Goal: Task Accomplishment & Management: Use online tool/utility

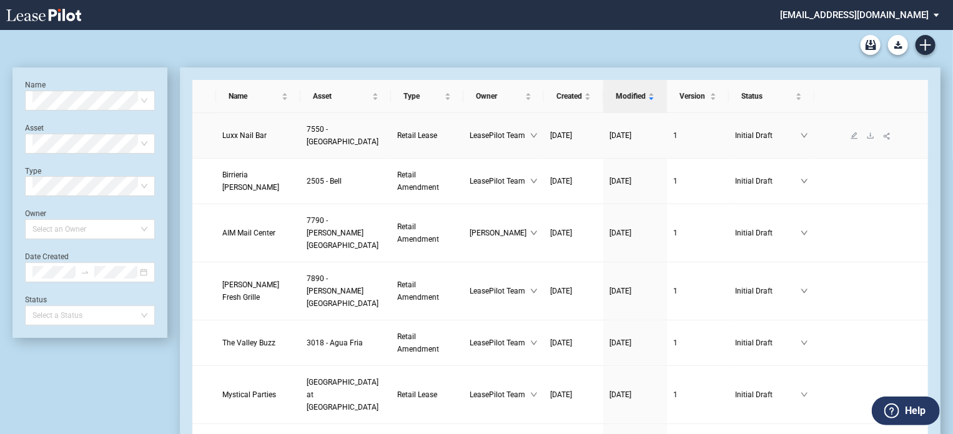
click at [253, 134] on span "Luxx Nail Bar" at bounding box center [244, 135] width 44 height 9
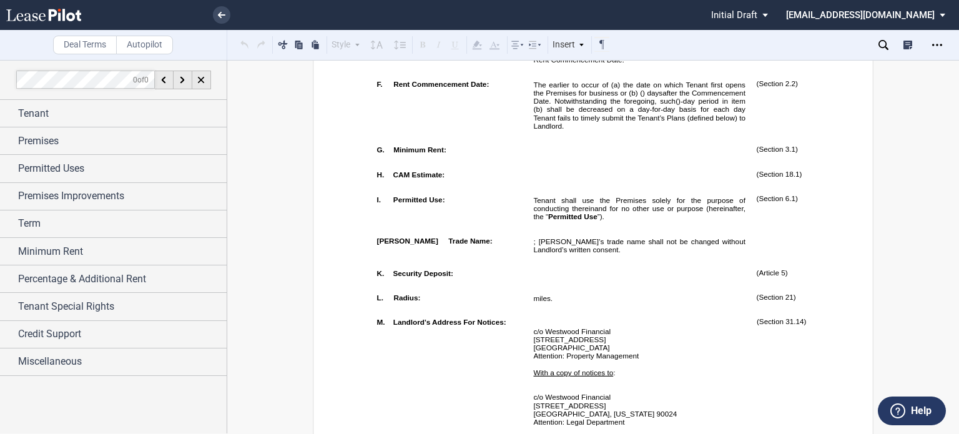
scroll to position [768, 0]
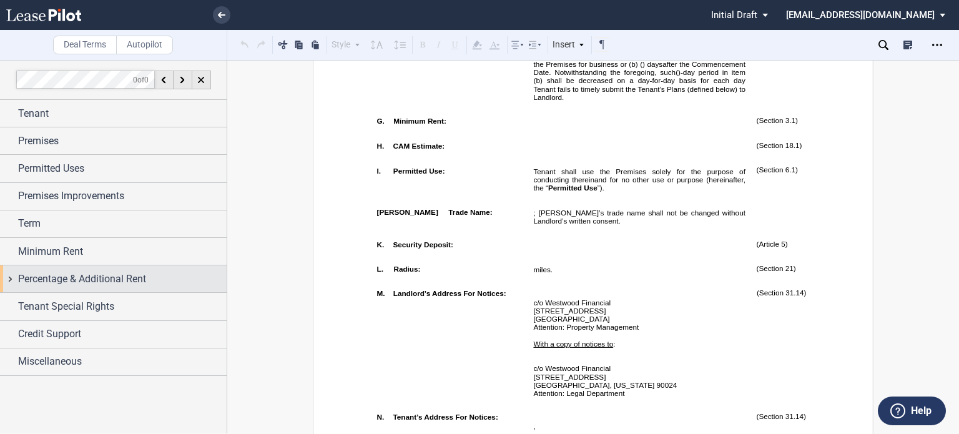
click at [76, 282] on span "Percentage & Additional Rent" at bounding box center [82, 279] width 128 height 15
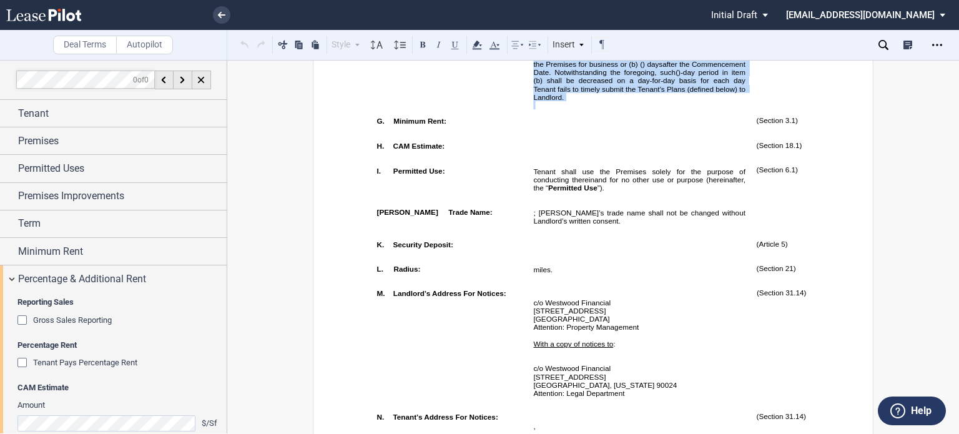
drag, startPoint x: 952, startPoint y: 77, endPoint x: 953, endPoint y: 87, distance: 10.0
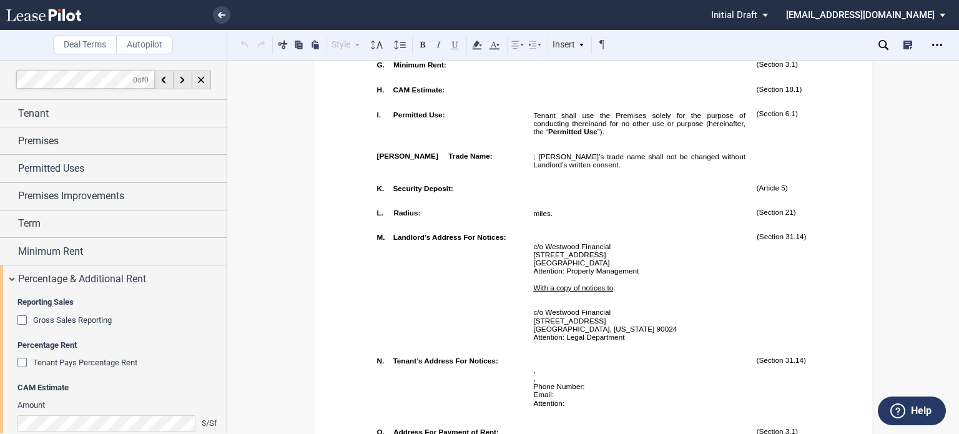
scroll to position [682, 0]
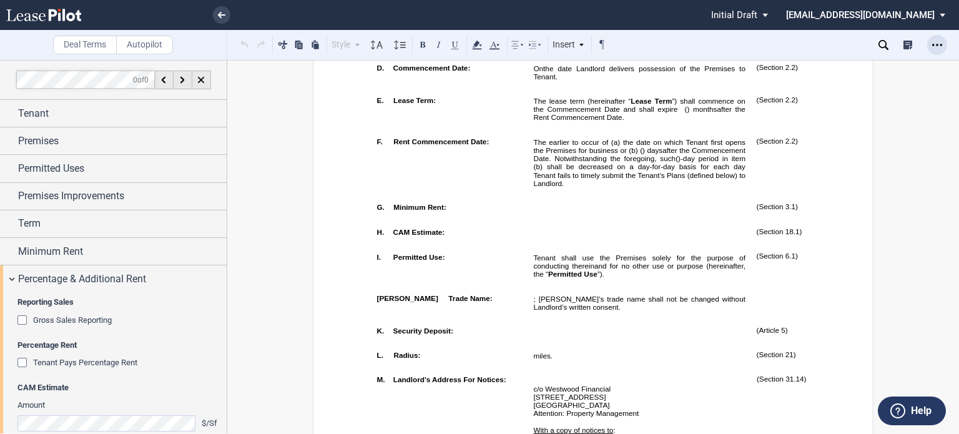
click at [940, 50] on div "Open Lease options menu" at bounding box center [938, 45] width 20 height 20
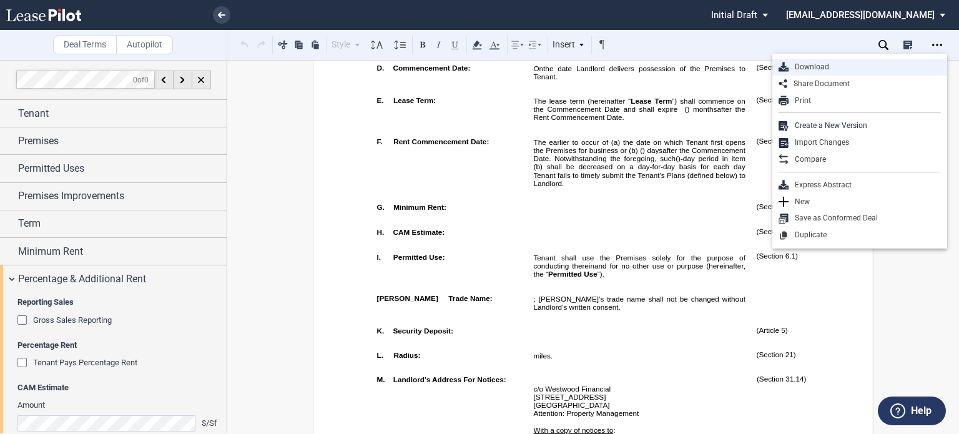
click at [827, 70] on div "Download" at bounding box center [865, 67] width 152 height 11
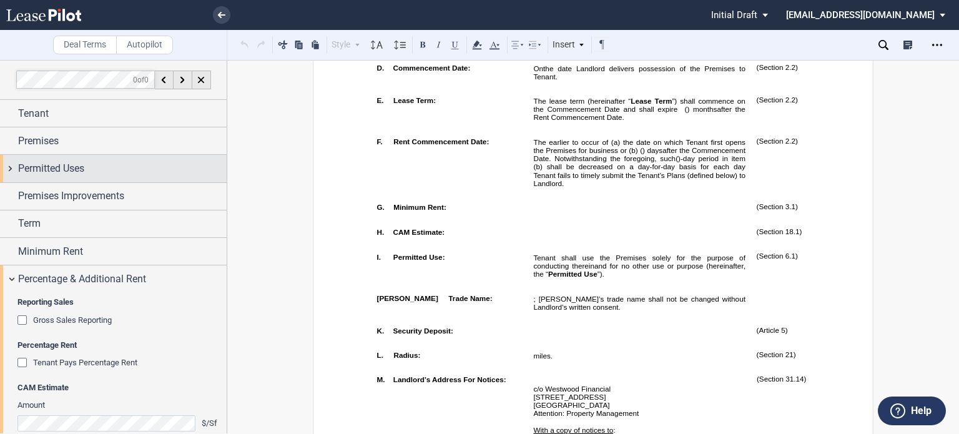
click at [107, 172] on div "Permitted Uses" at bounding box center [122, 168] width 209 height 15
